Goal: Information Seeking & Learning: Check status

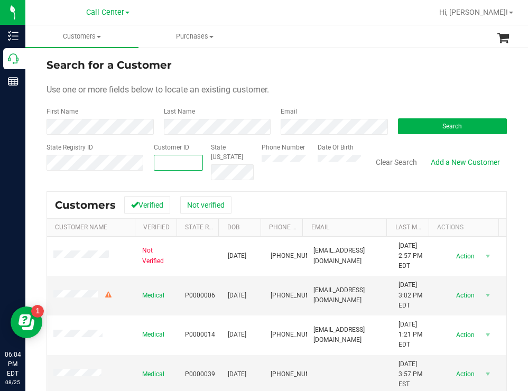
paste input "1517272"
type input "1517272"
click at [408, 125] on button "Search" at bounding box center [452, 126] width 109 height 16
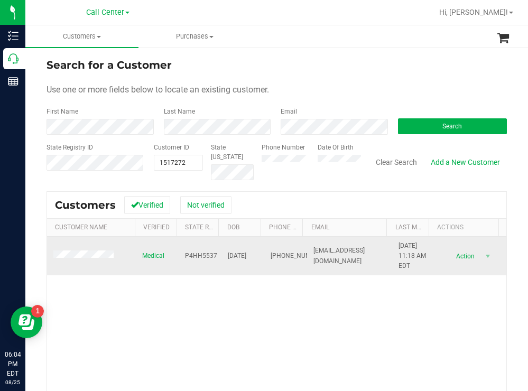
click at [101, 251] on span at bounding box center [84, 255] width 63 height 11
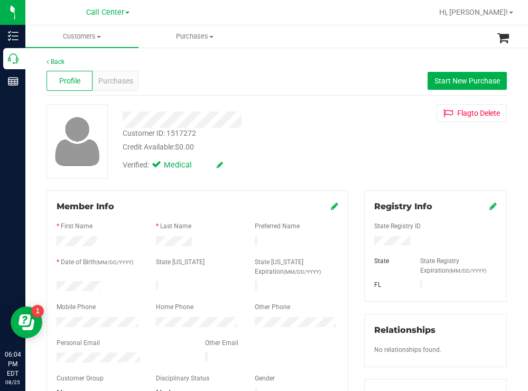
click at [342, 146] on div "Customer ID: 1517272 Credit Available: $0.00" at bounding box center [234, 140] width 238 height 25
drag, startPoint x: 412, startPoint y: 240, endPoint x: 368, endPoint y: 240, distance: 44.4
click at [368, 240] on div at bounding box center [435, 242] width 138 height 12
click at [346, 142] on div "Customer ID: 1517272 Credit Available: $0.00" at bounding box center [234, 140] width 238 height 25
drag, startPoint x: 118, startPoint y: 286, endPoint x: 52, endPoint y: 284, distance: 65.5
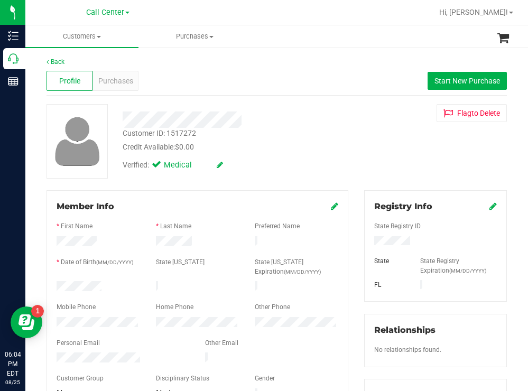
click at [52, 284] on div at bounding box center [98, 287] width 99 height 13
click at [319, 146] on div "Credit Available: $0.00" at bounding box center [234, 147] width 222 height 11
click at [124, 82] on span "Purchases" at bounding box center [115, 81] width 35 height 11
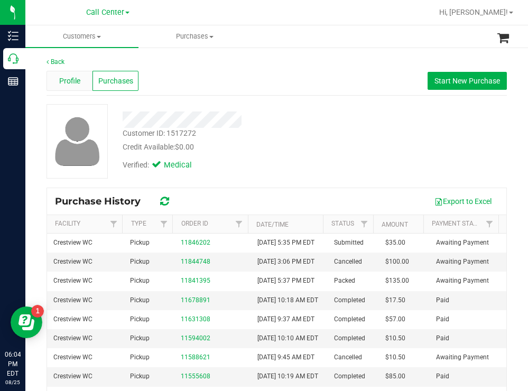
click at [70, 77] on span "Profile" at bounding box center [69, 81] width 21 height 11
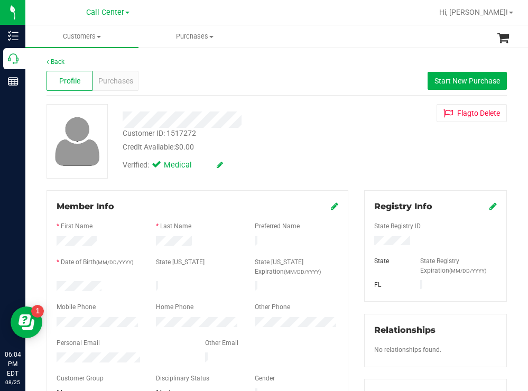
click at [48, 317] on div "Member Info * First Name * Last Name Preferred Name * Date of Birth (MM/DD/YYYY…" at bounding box center [197, 300] width 302 height 221
click at [118, 77] on span "Purchases" at bounding box center [115, 81] width 35 height 11
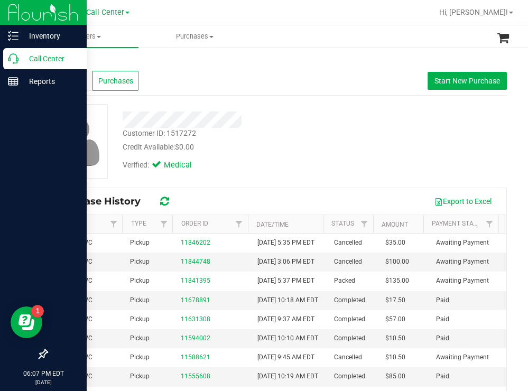
click at [46, 49] on div "Call Center" at bounding box center [44, 58] width 83 height 21
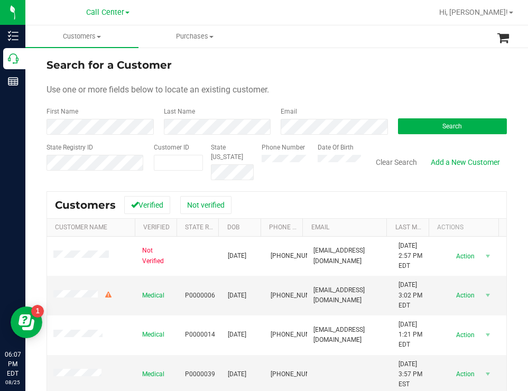
drag, startPoint x: 336, startPoint y: 58, endPoint x: 292, endPoint y: 55, distance: 45.0
click at [336, 58] on div "Search for a Customer" at bounding box center [276, 65] width 460 height 16
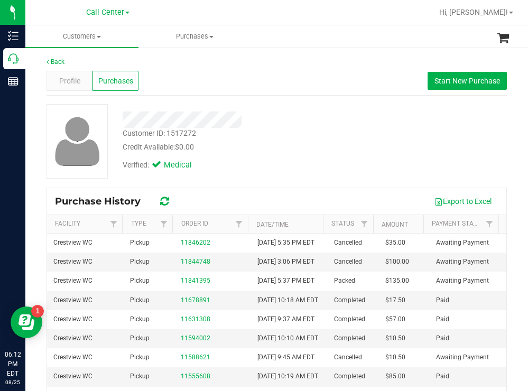
click at [281, 156] on div "Verified: Medical" at bounding box center [234, 164] width 238 height 23
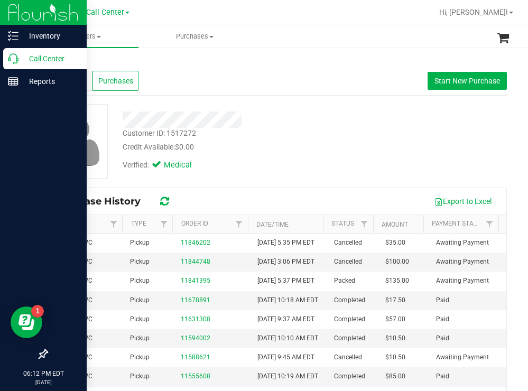
click at [30, 57] on p "Call Center" at bounding box center [49, 58] width 63 height 13
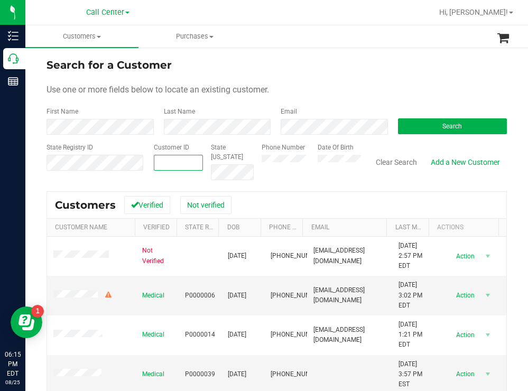
paste input "501400"
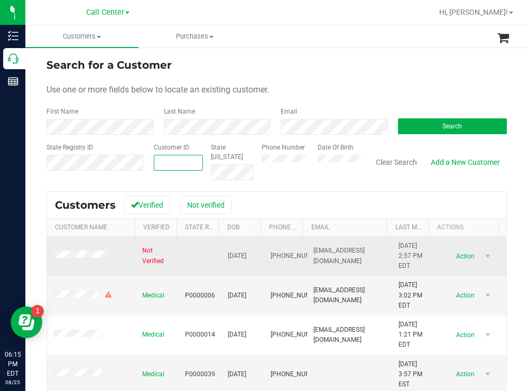
type input "501400"
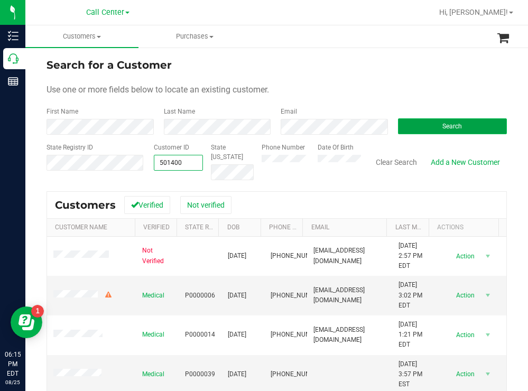
type input "501400"
click at [413, 123] on button "Search" at bounding box center [452, 126] width 109 height 16
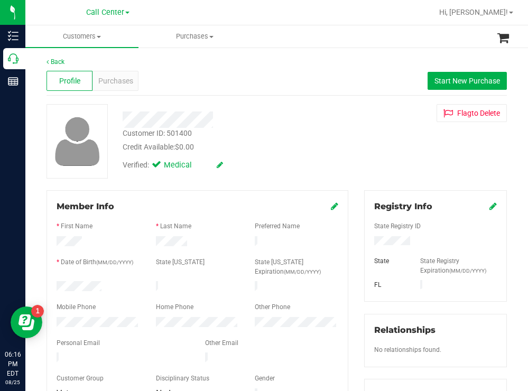
click at [57, 283] on div at bounding box center [98, 287] width 99 height 13
click at [370, 241] on div at bounding box center [435, 242] width 138 height 12
click at [250, 161] on div "Verified: Medical" at bounding box center [234, 164] width 238 height 23
click at [119, 74] on div "Purchases" at bounding box center [115, 81] width 46 height 20
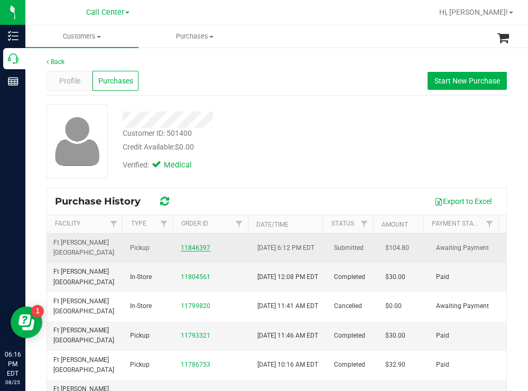
click at [187, 248] on link "11846397" at bounding box center [196, 247] width 30 height 7
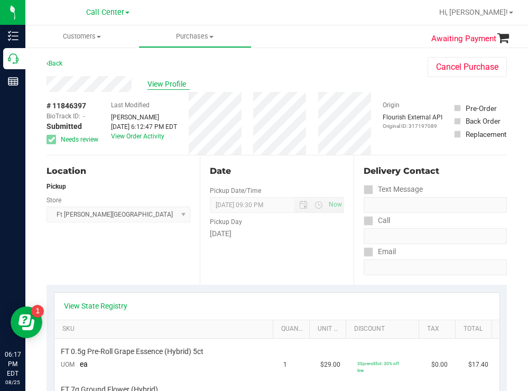
click at [173, 80] on span "View Profile" at bounding box center [168, 84] width 42 height 11
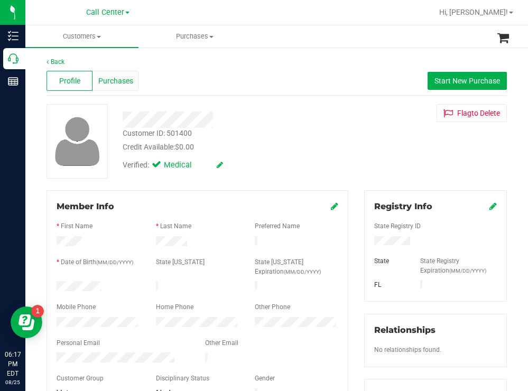
click at [121, 78] on span "Purchases" at bounding box center [115, 81] width 35 height 11
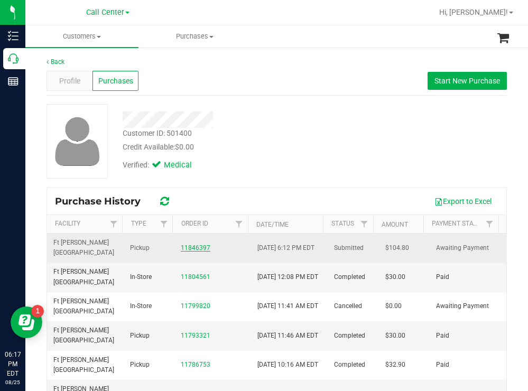
click at [195, 248] on link "11846397" at bounding box center [196, 247] width 30 height 7
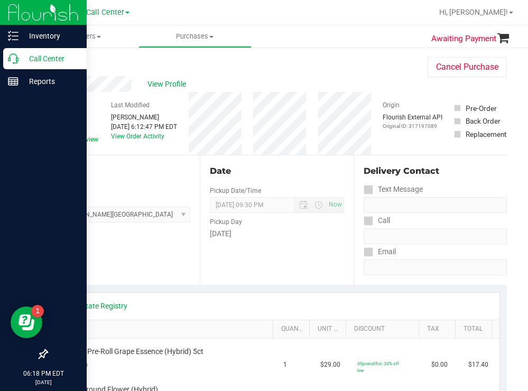
click at [40, 60] on p "Call Center" at bounding box center [49, 58] width 63 height 13
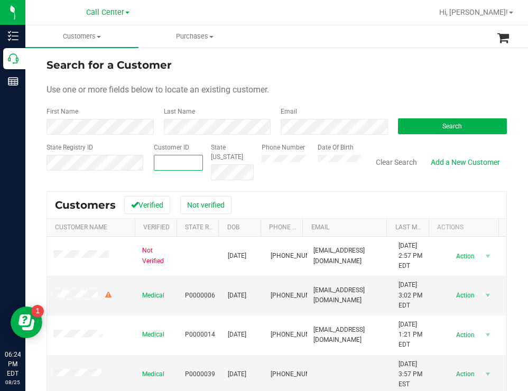
paste input "1617462"
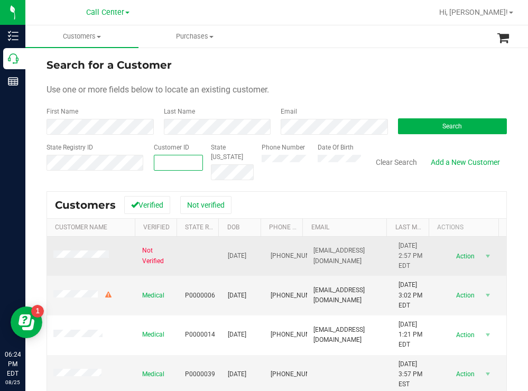
type input "1617462"
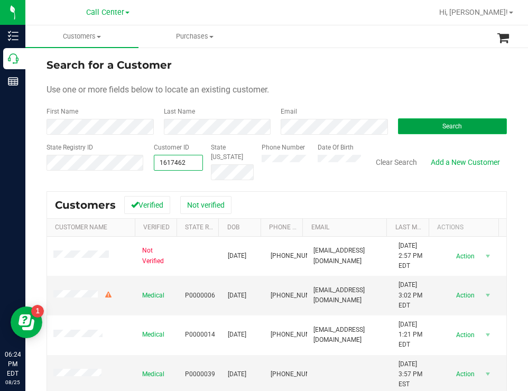
type input "1617462"
click at [414, 123] on button "Search" at bounding box center [452, 126] width 109 height 16
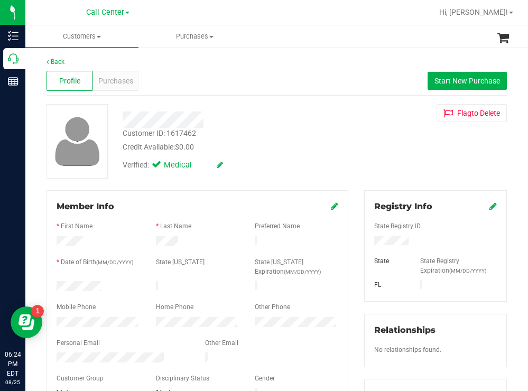
click at [56, 318] on div at bounding box center [98, 323] width 99 height 13
drag, startPoint x: 417, startPoint y: 242, endPoint x: 365, endPoint y: 242, distance: 52.3
click at [366, 242] on div at bounding box center [435, 242] width 138 height 12
click at [344, 130] on div "Customer ID: 1617462 Credit Available: $0.00" at bounding box center [234, 140] width 238 height 25
click at [57, 285] on div at bounding box center [98, 287] width 99 height 13
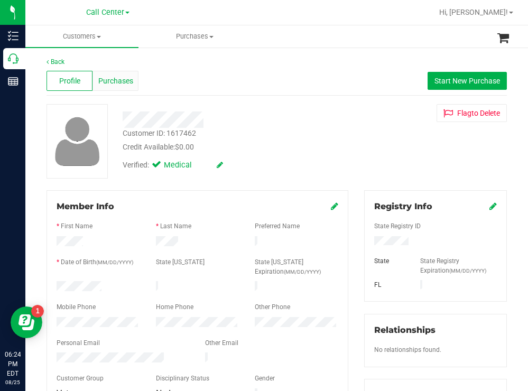
click at [108, 82] on span "Purchases" at bounding box center [115, 81] width 35 height 11
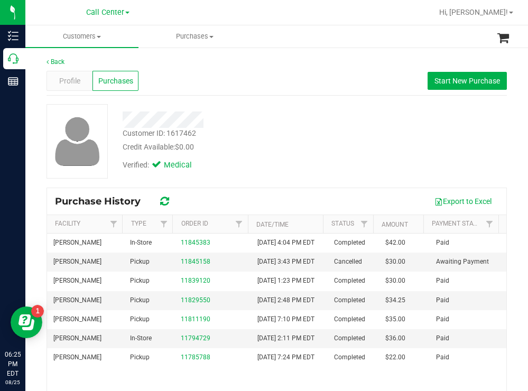
drag, startPoint x: 311, startPoint y: 153, endPoint x: 303, endPoint y: 148, distance: 10.0
click at [311, 153] on div "Verified: Medical" at bounding box center [234, 164] width 238 height 23
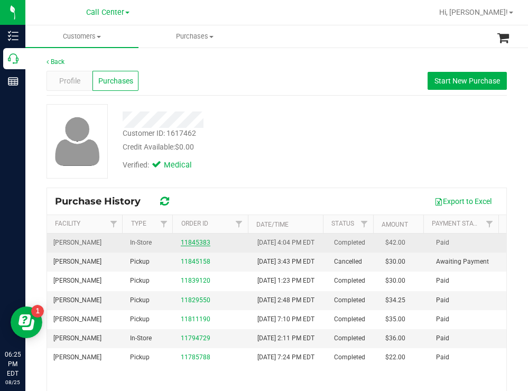
click at [193, 246] on link "11845383" at bounding box center [196, 242] width 30 height 7
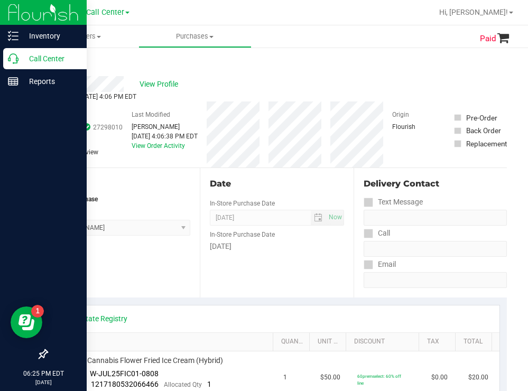
click at [61, 61] on p "Call Center" at bounding box center [49, 58] width 63 height 13
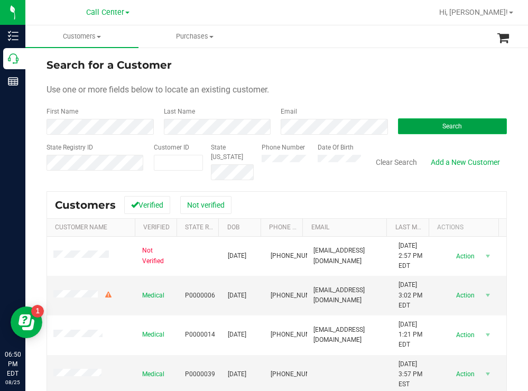
click at [419, 119] on button "Search" at bounding box center [452, 126] width 109 height 16
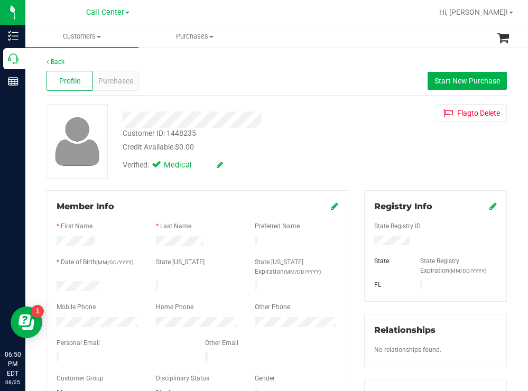
drag, startPoint x: 104, startPoint y: 283, endPoint x: 54, endPoint y: 285, distance: 49.7
click at [54, 285] on div at bounding box center [98, 287] width 99 height 13
drag, startPoint x: 409, startPoint y: 240, endPoint x: 368, endPoint y: 242, distance: 41.3
click at [368, 242] on div at bounding box center [435, 242] width 138 height 12
drag, startPoint x: 301, startPoint y: 153, endPoint x: 282, endPoint y: 143, distance: 21.5
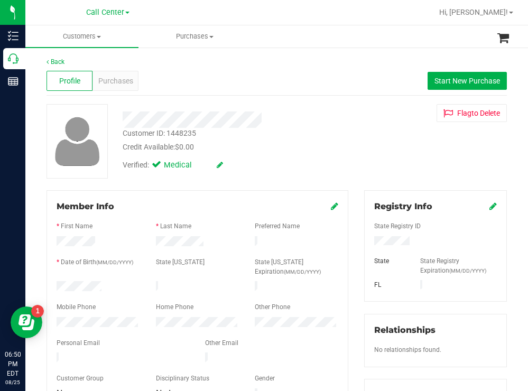
click at [300, 152] on div "Customer ID: 1448235 Credit Available: $0.00 Verified: Medical" at bounding box center [234, 140] width 238 height 72
click at [346, 116] on div at bounding box center [234, 119] width 238 height 16
click at [117, 73] on div "Purchases" at bounding box center [115, 81] width 46 height 20
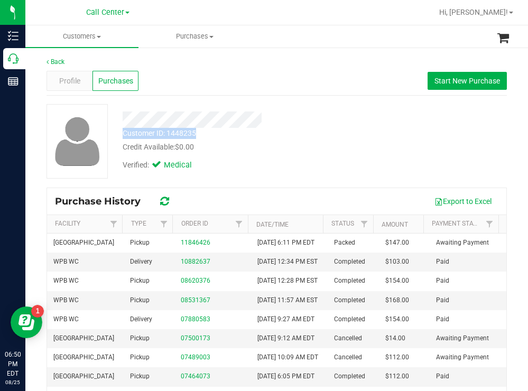
drag, startPoint x: 208, startPoint y: 136, endPoint x: 120, endPoint y: 138, distance: 88.2
click at [120, 138] on div "Customer ID: 1448235 Credit Available: $0.00" at bounding box center [234, 140] width 238 height 25
copy div "Customer ID: 1448235"
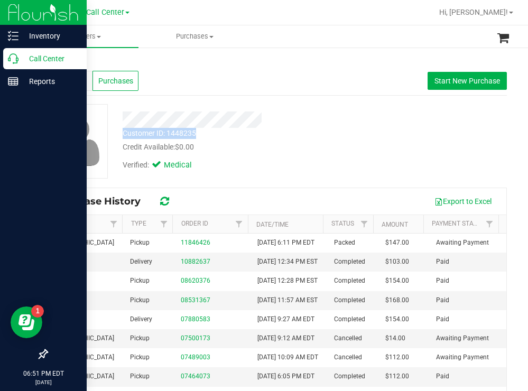
click at [35, 53] on p "Call Center" at bounding box center [49, 58] width 63 height 13
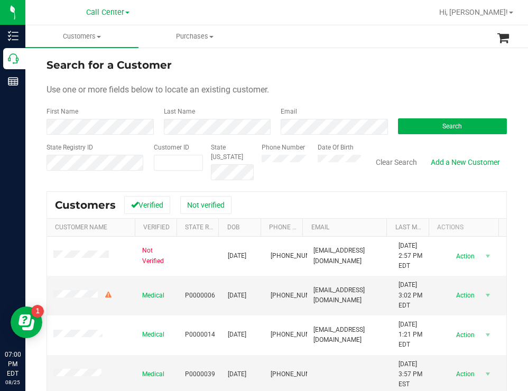
drag, startPoint x: 358, startPoint y: 48, endPoint x: 329, endPoint y: 37, distance: 30.9
click at [353, 46] on call-center "Customers All customers Add a new customer All physicians Purchases All purchas…" at bounding box center [276, 273] width 502 height 496
click at [489, 13] on span "Hi, [PERSON_NAME]!" at bounding box center [473, 12] width 69 height 8
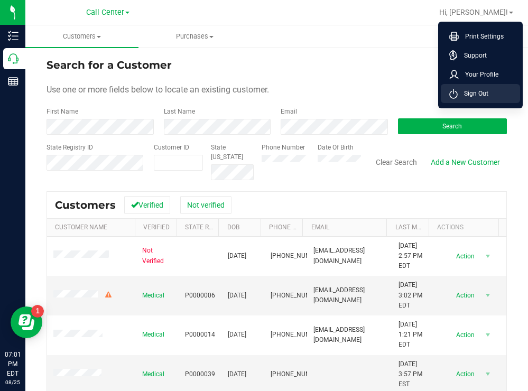
click at [479, 93] on span "Sign Out" at bounding box center [472, 93] width 31 height 11
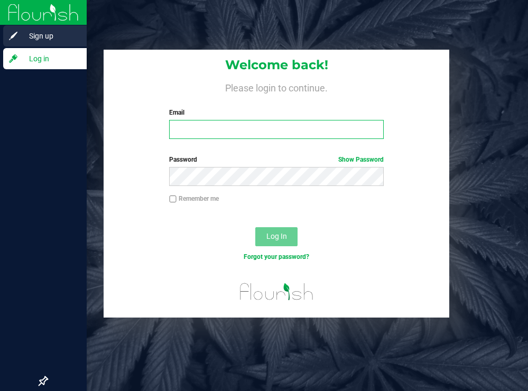
type input "[EMAIL_ADDRESS][DOMAIN_NAME]"
